Goal: Transaction & Acquisition: Book appointment/travel/reservation

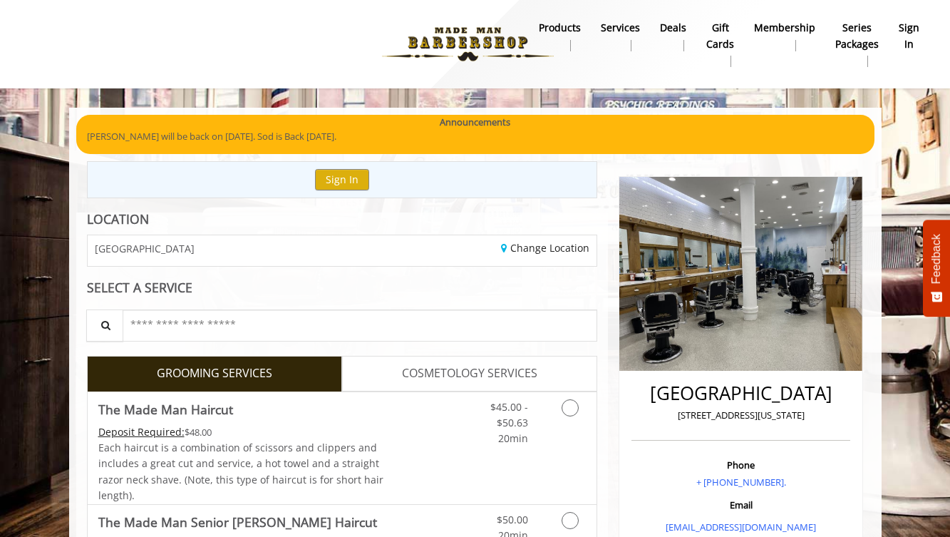
scroll to position [1436, 0]
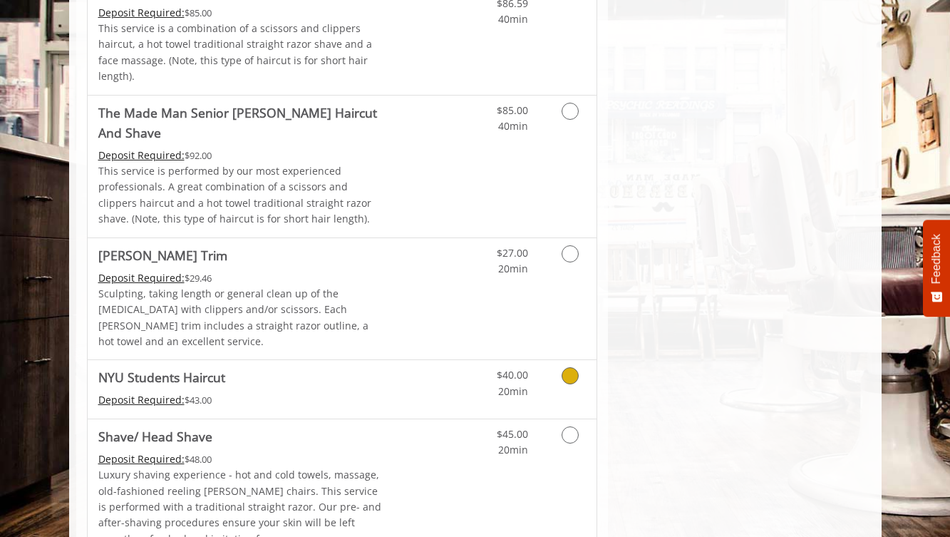
click at [511, 368] on span "$40.00" at bounding box center [512, 375] width 31 height 14
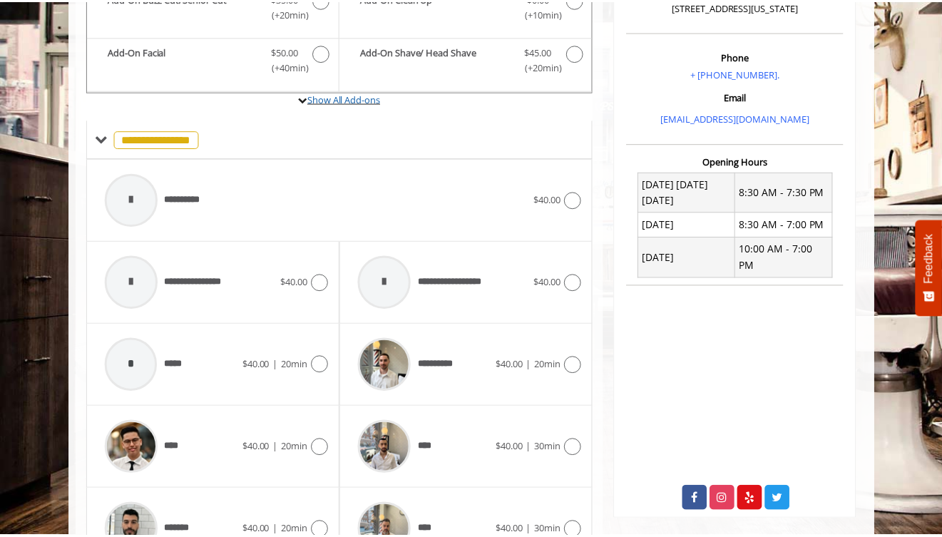
scroll to position [366, 0]
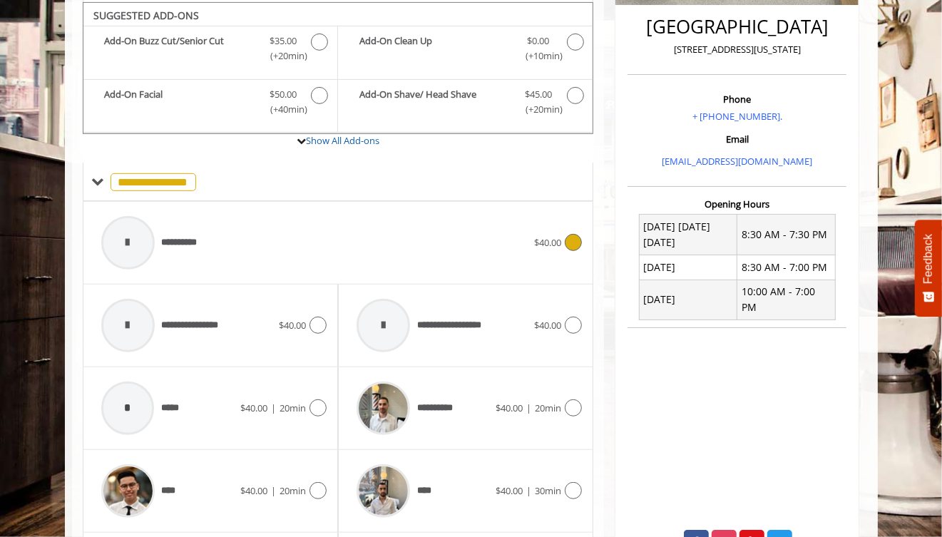
click at [246, 247] on div "**********" at bounding box center [314, 243] width 440 height 68
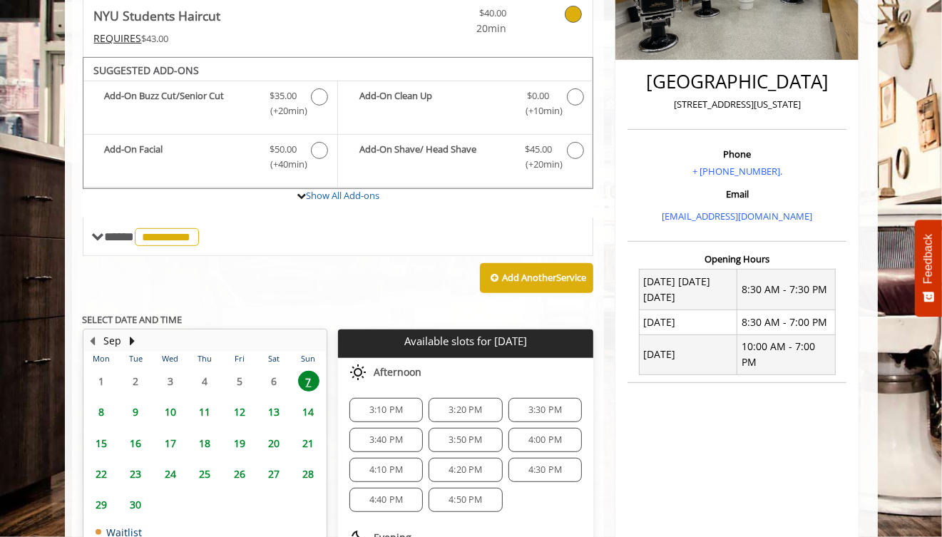
scroll to position [413, 0]
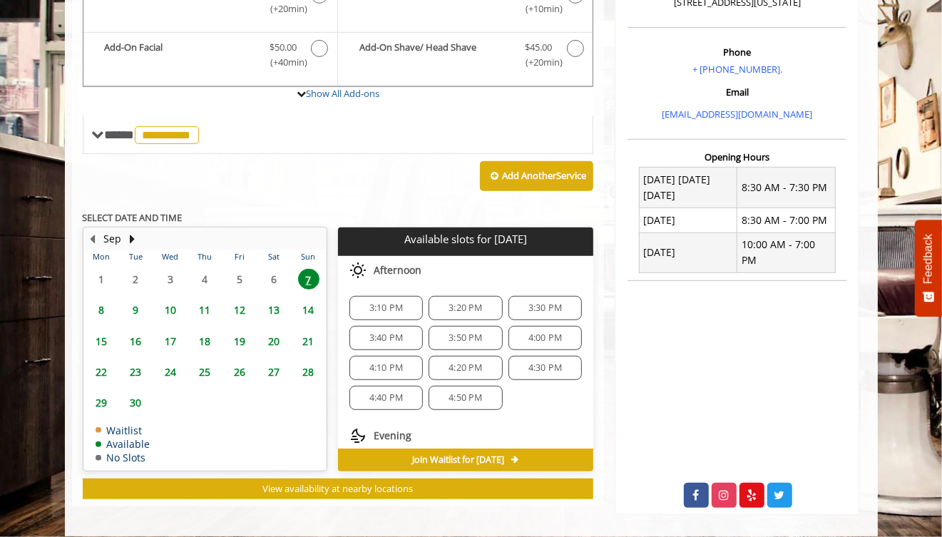
click at [403, 303] on span "3:10 PM" at bounding box center [386, 307] width 61 height 11
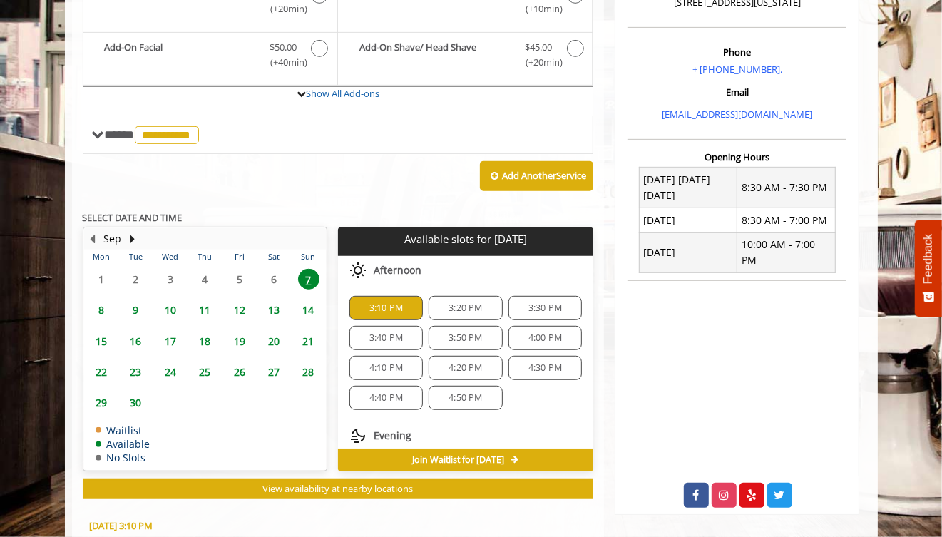
scroll to position [669, 0]
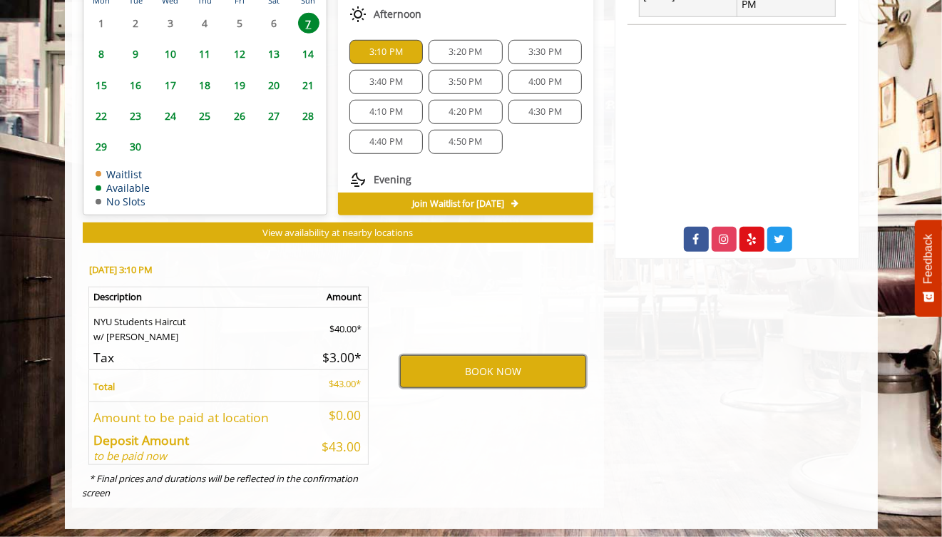
click at [418, 371] on button "BOOK NOW" at bounding box center [493, 371] width 186 height 33
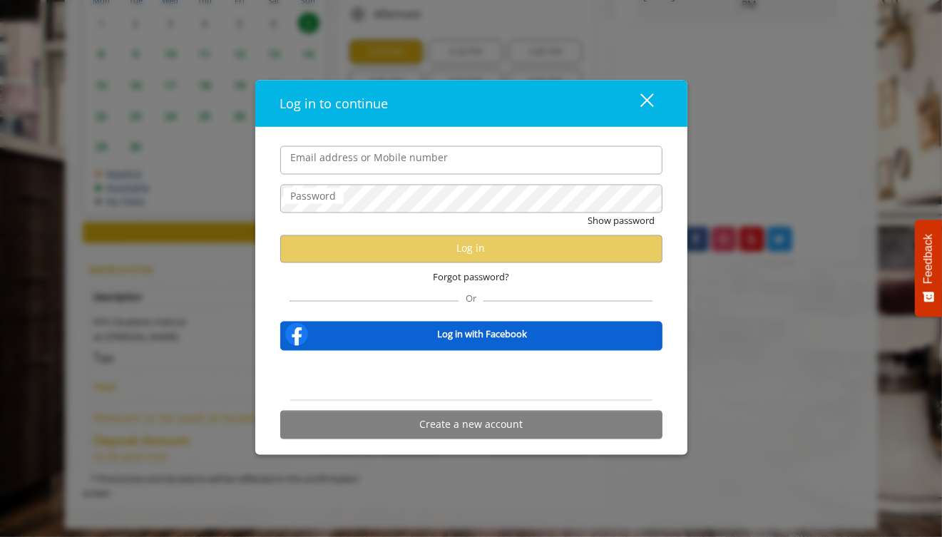
click at [385, 168] on input "Email address or Mobile number" at bounding box center [471, 159] width 382 height 29
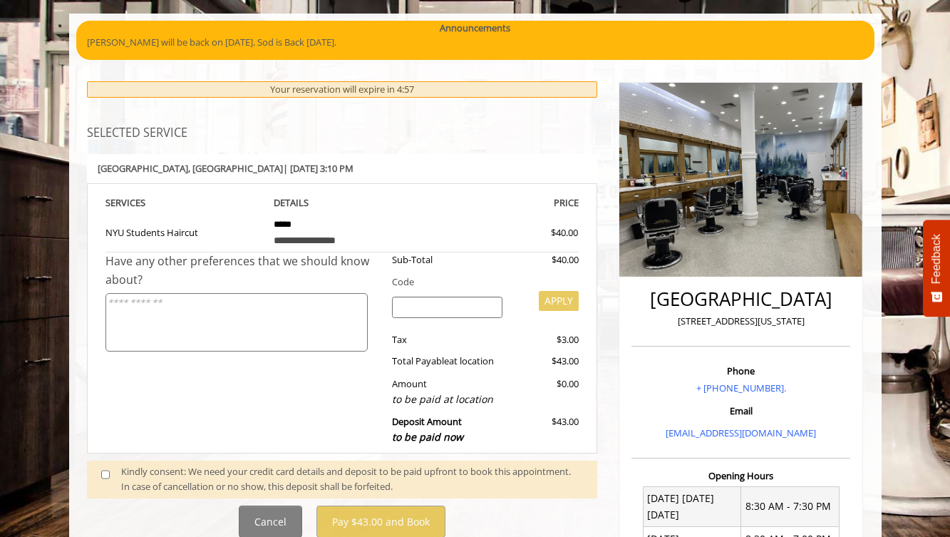
scroll to position [95, 0]
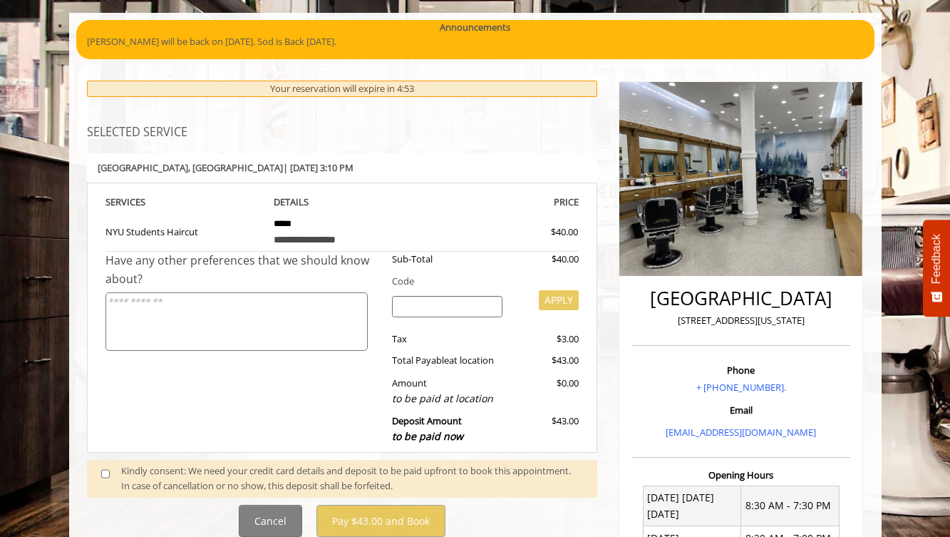
click at [207, 472] on div "Kindly consent: We need your credit card details and deposit to be paid upfront…" at bounding box center [352, 478] width 462 height 30
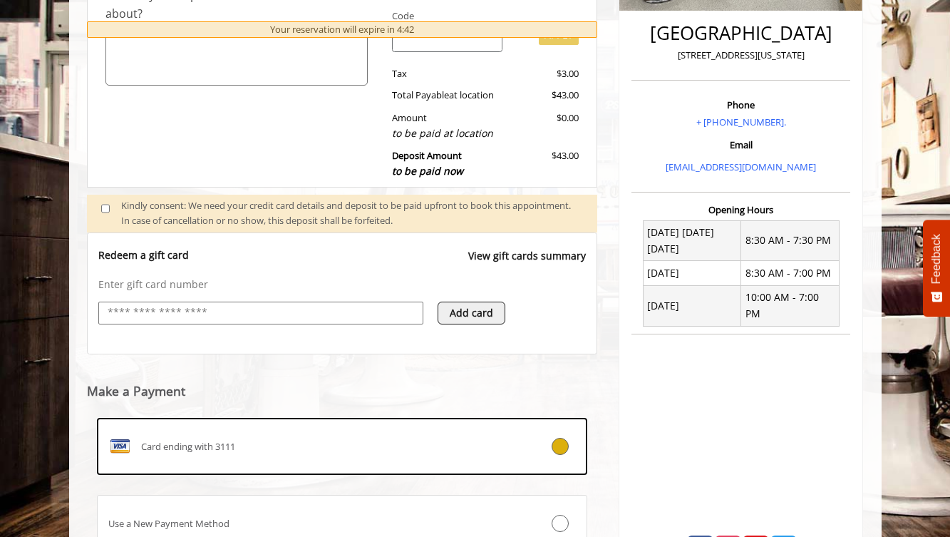
scroll to position [475, 0]
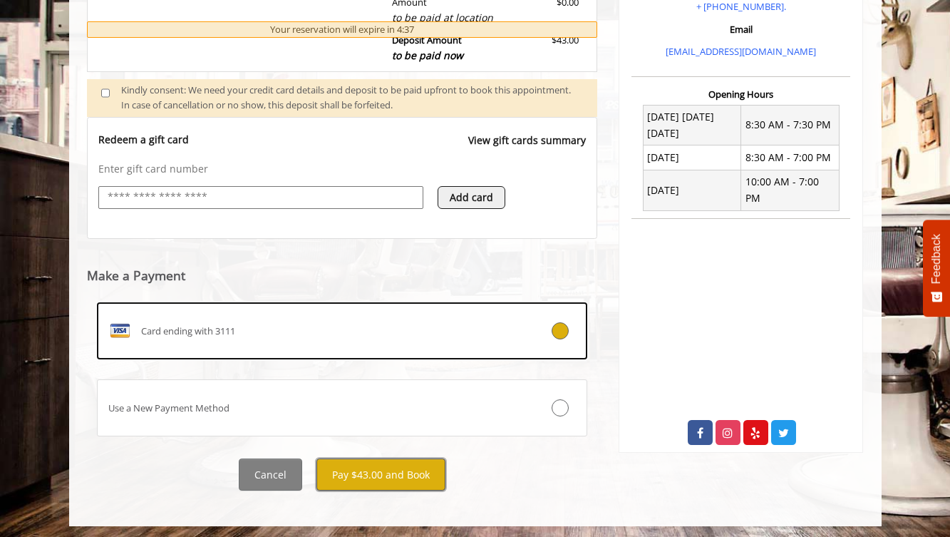
click at [391, 477] on button "Pay $43.00 and Book" at bounding box center [380, 474] width 129 height 32
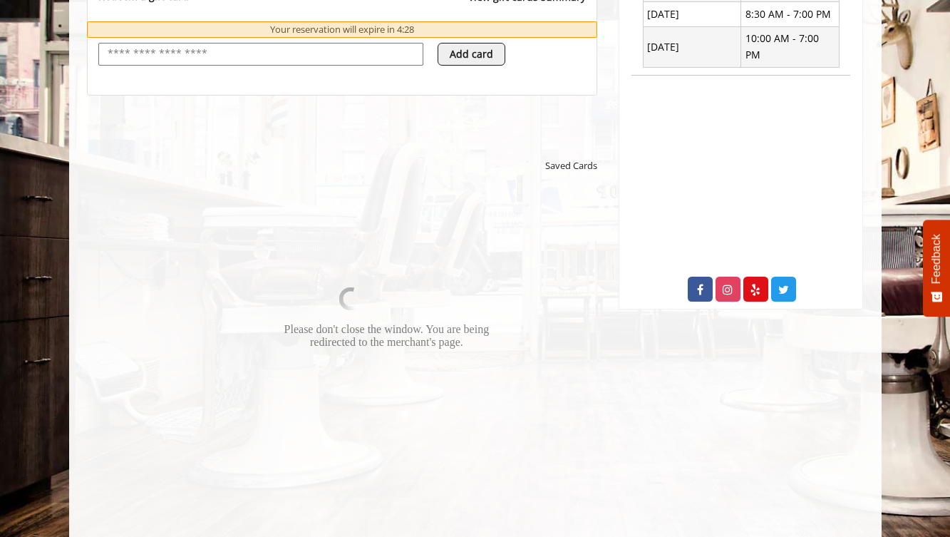
scroll to position [624, 0]
